Goal: Obtain resource: Download file/media

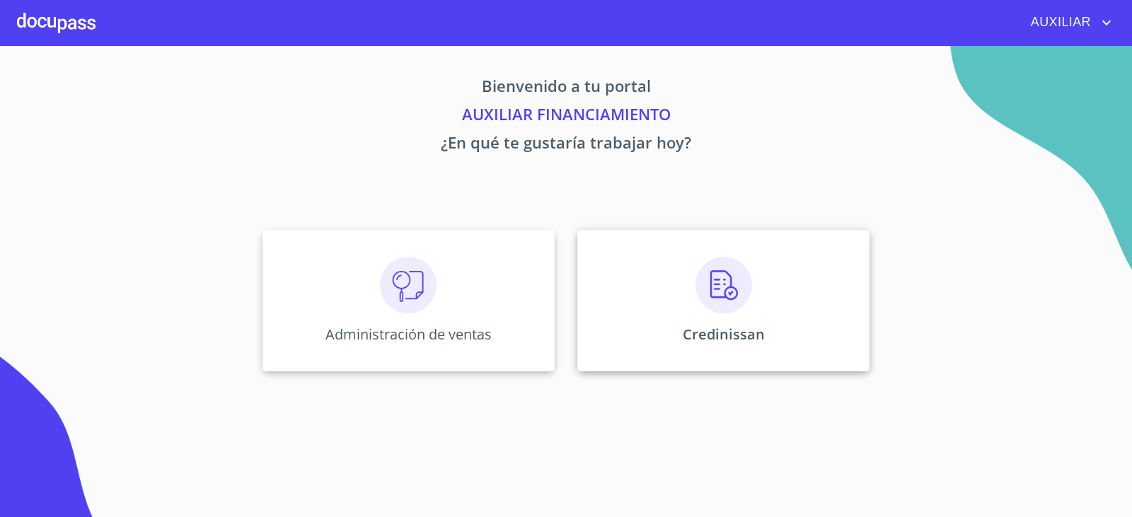
click at [732, 287] on img at bounding box center [723, 285] width 57 height 57
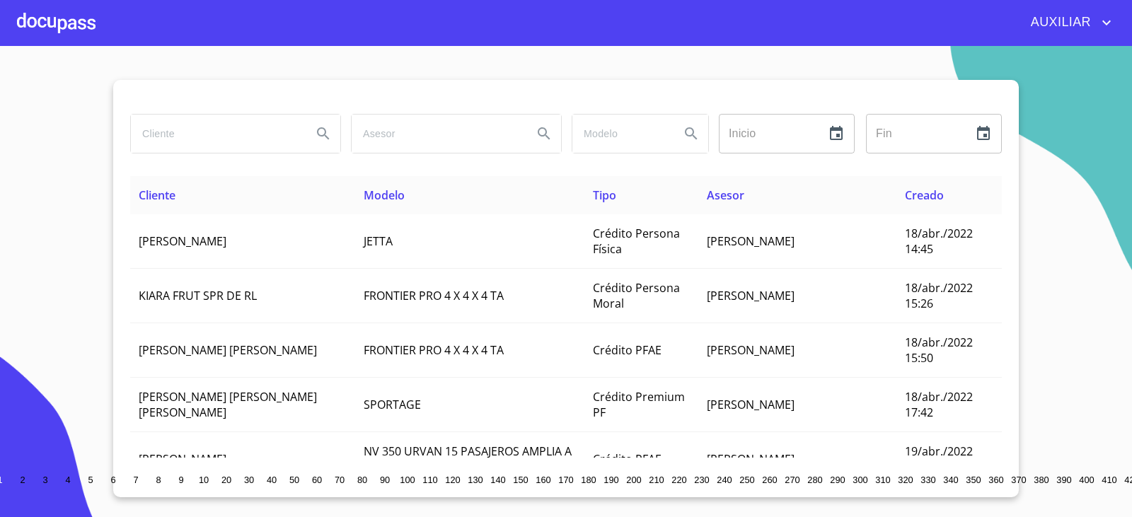
click at [230, 131] on input "search" at bounding box center [216, 134] width 170 height 38
paste input "[PERSON_NAME] [PERSON_NAME] CITLALLY"
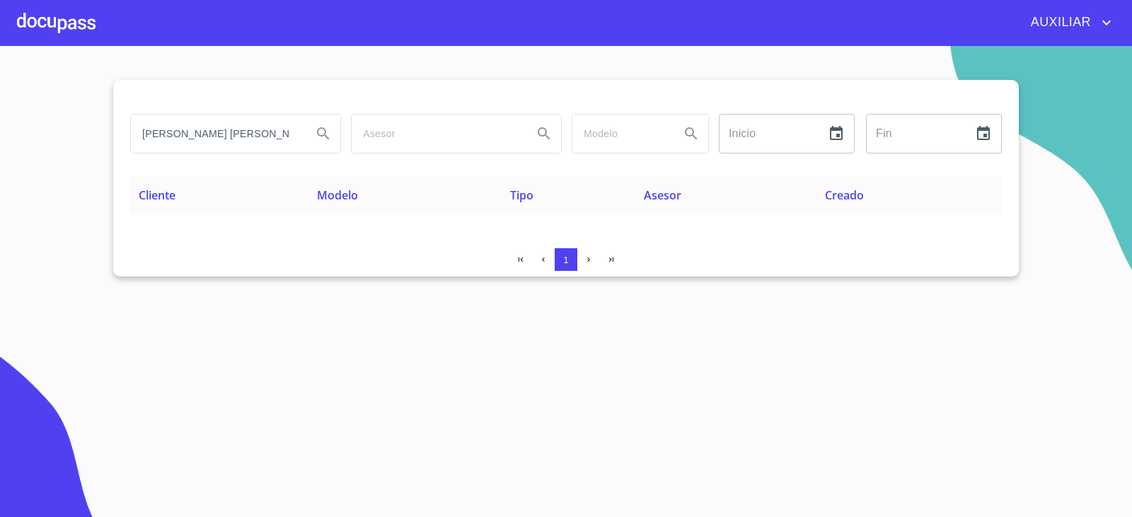
click at [258, 145] on input "[PERSON_NAME] [PERSON_NAME] CITLALLY" at bounding box center [216, 134] width 170 height 38
drag, startPoint x: 226, startPoint y: 136, endPoint x: 106, endPoint y: 178, distance: 127.3
click at [106, 178] on section "[PERSON_NAME] [PERSON_NAME] CITLALLY Inicio ​ Fin ​ Cliente Modelo Tipo Asesor …" at bounding box center [566, 281] width 1132 height 471
type input "[PERSON_NAME] CITLALLY"
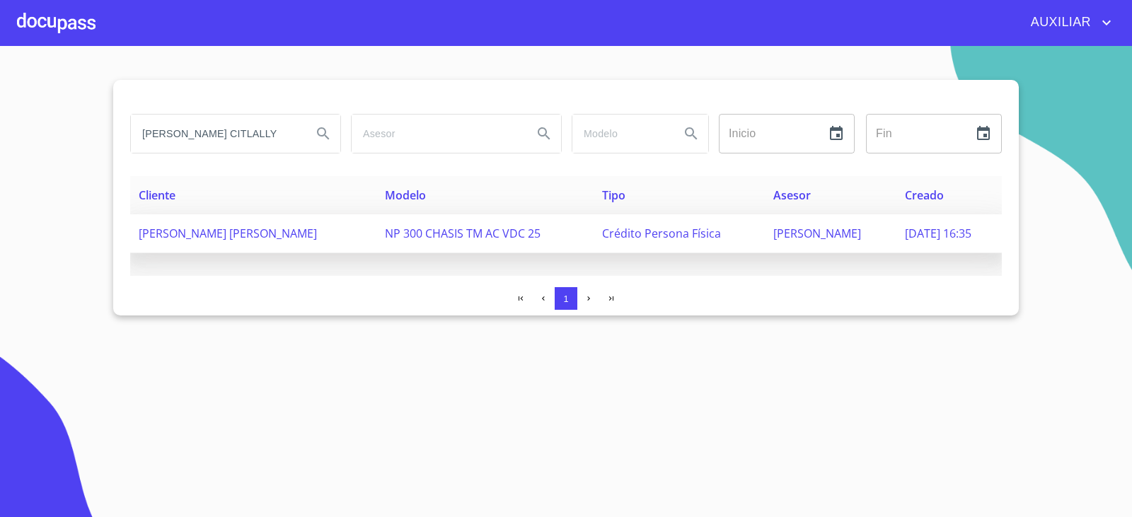
click at [278, 217] on td "[PERSON_NAME] [PERSON_NAME]" at bounding box center [253, 233] width 246 height 39
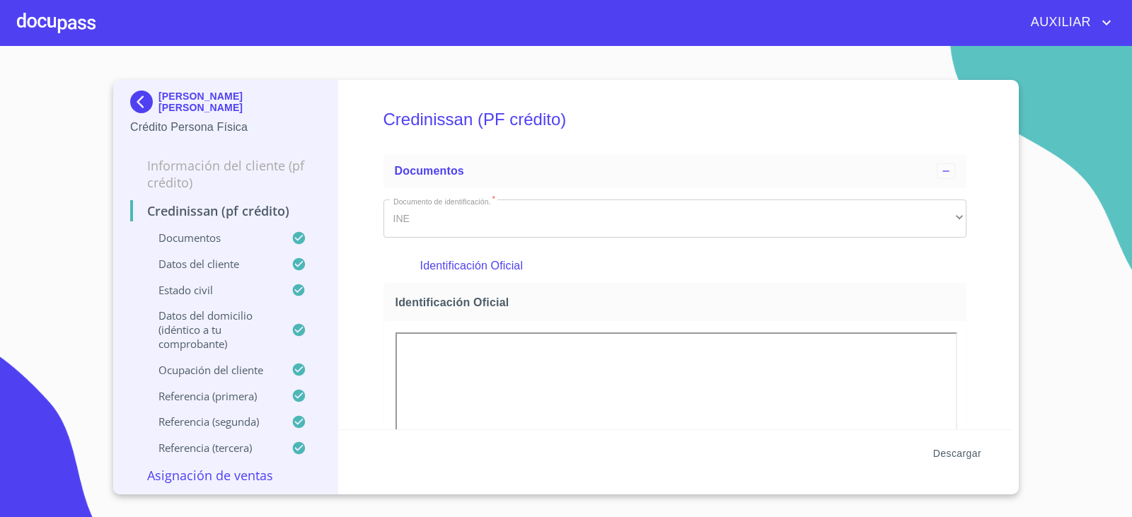
click at [948, 452] on span "Descargar" at bounding box center [957, 454] width 48 height 18
